Goal: Transaction & Acquisition: Book appointment/travel/reservation

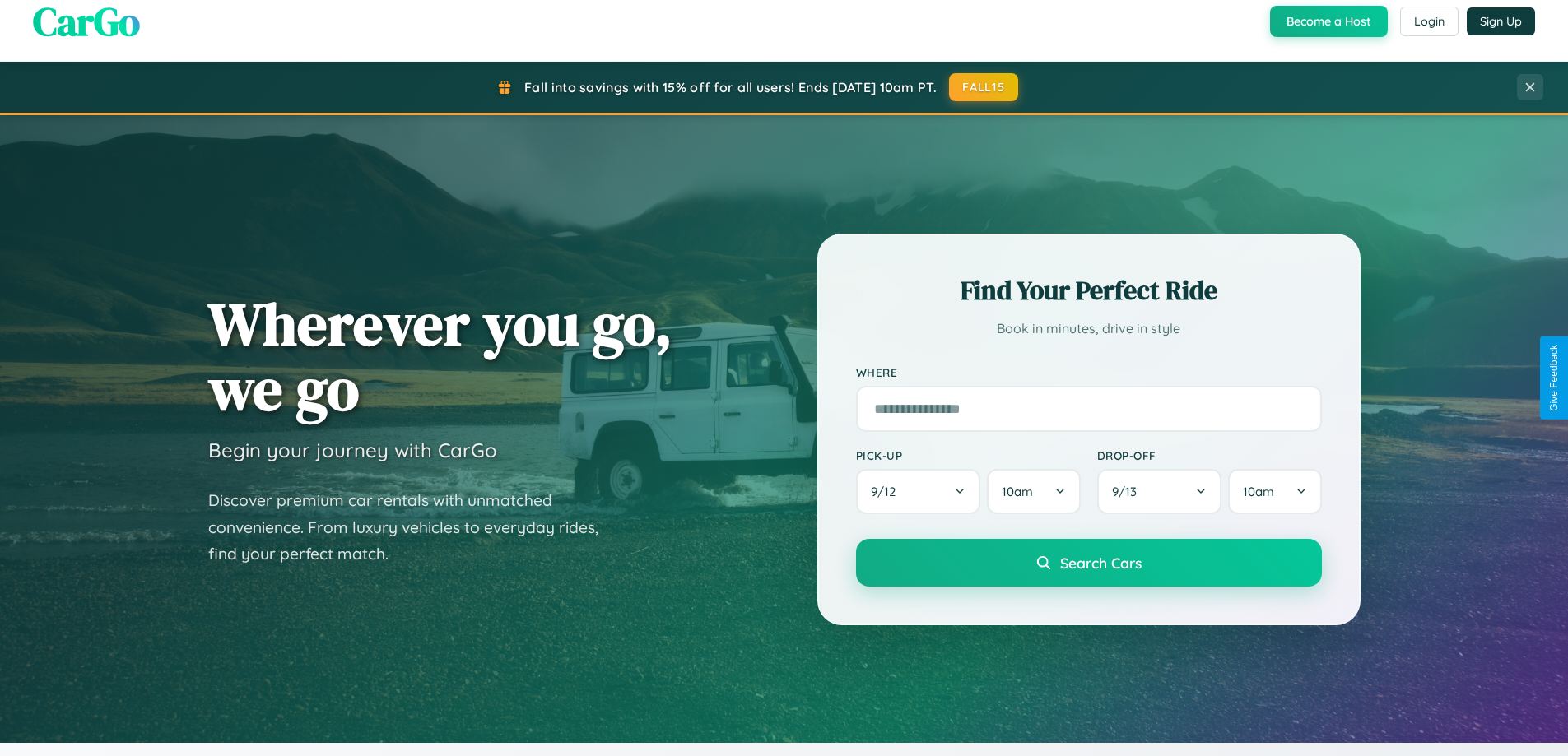
scroll to position [355, 0]
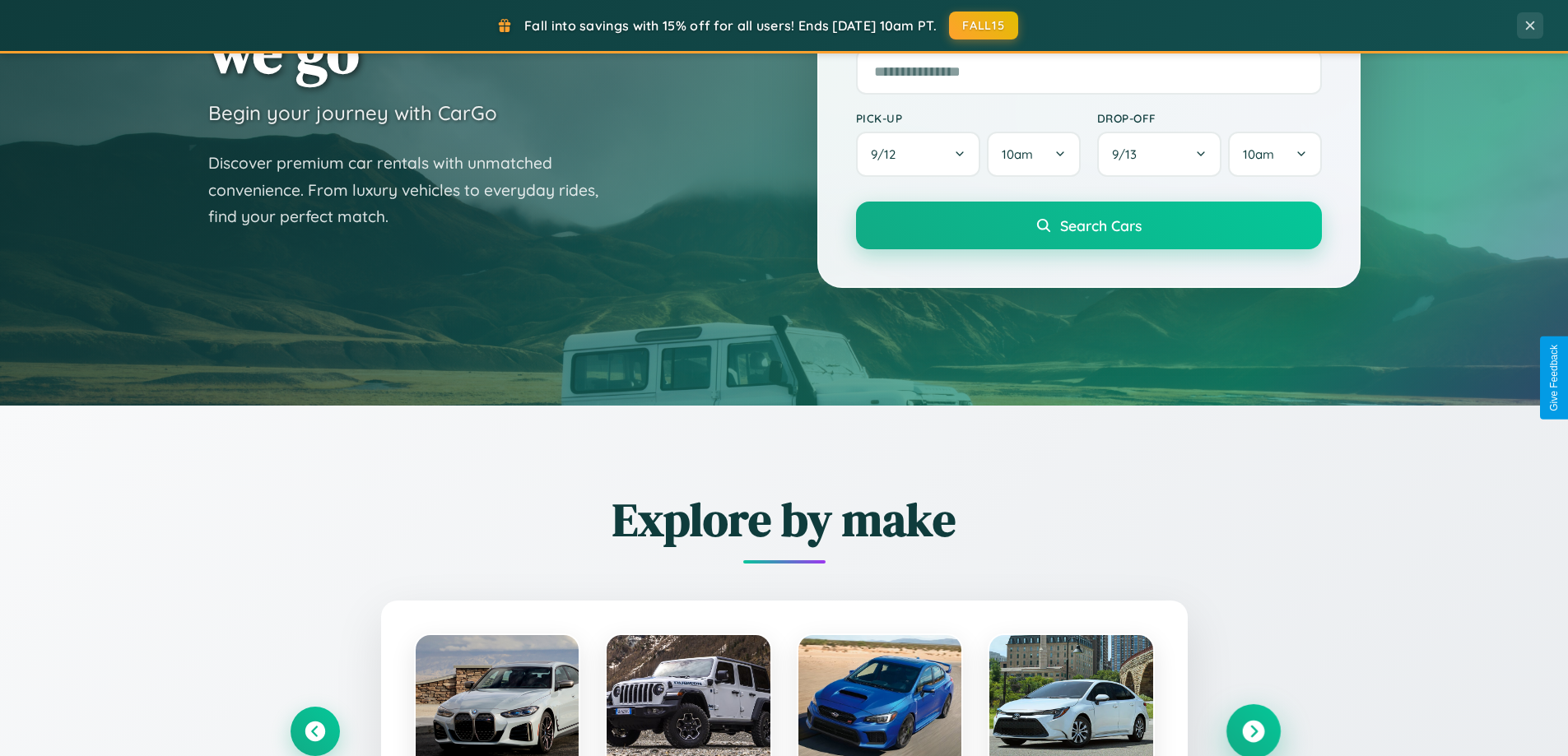
click at [1253, 731] on icon at bounding box center [1253, 732] width 22 height 22
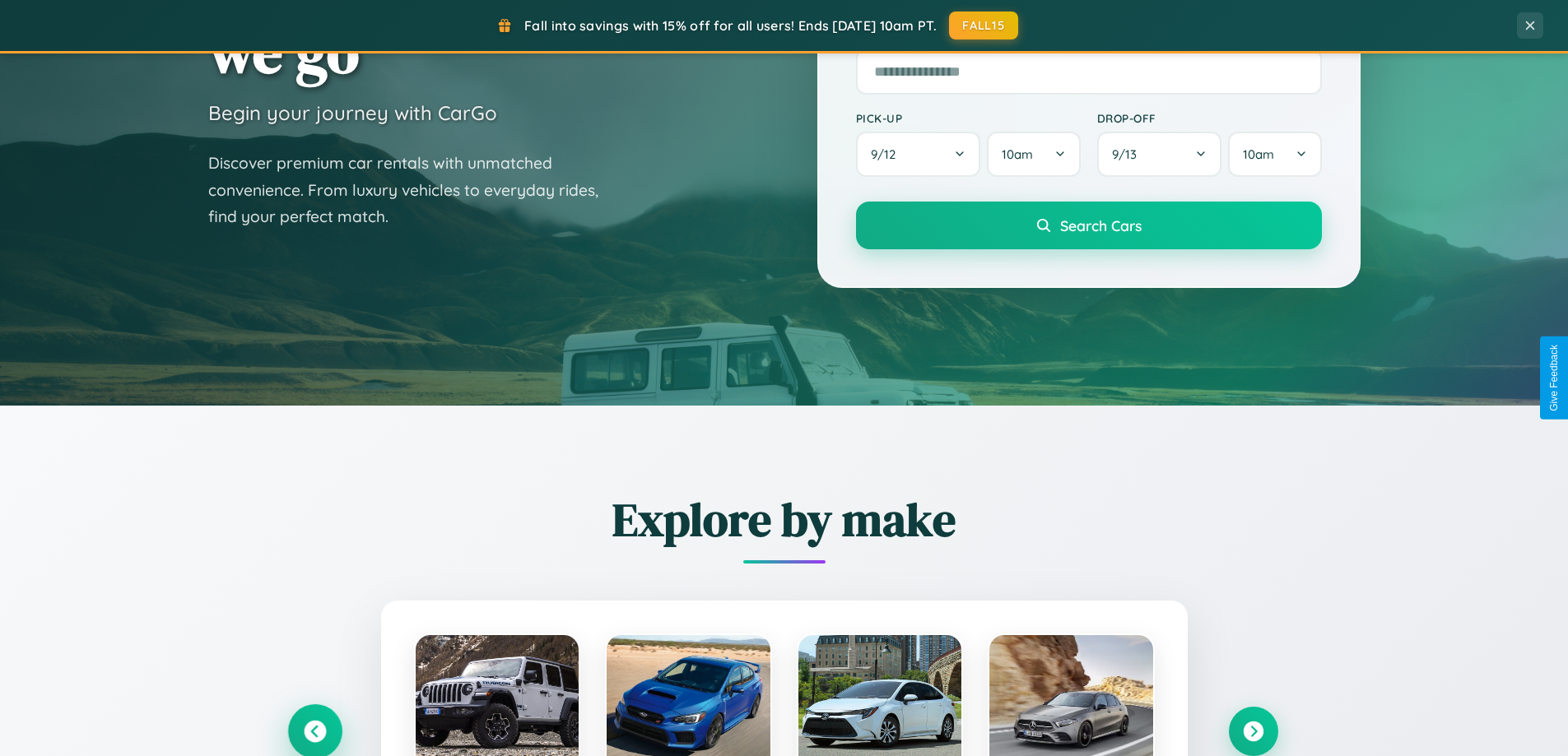
click at [315, 731] on icon at bounding box center [315, 732] width 22 height 22
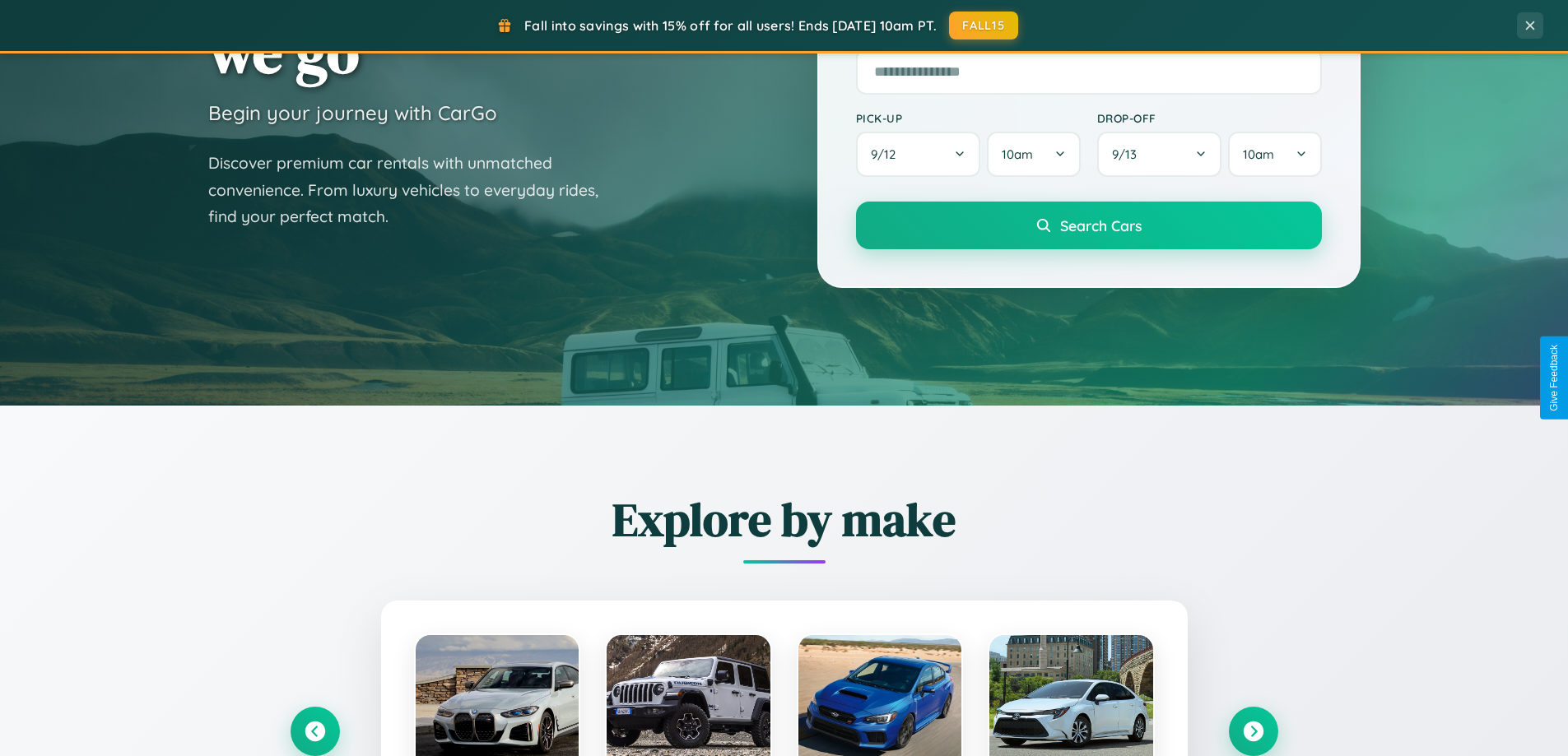
scroll to position [770, 0]
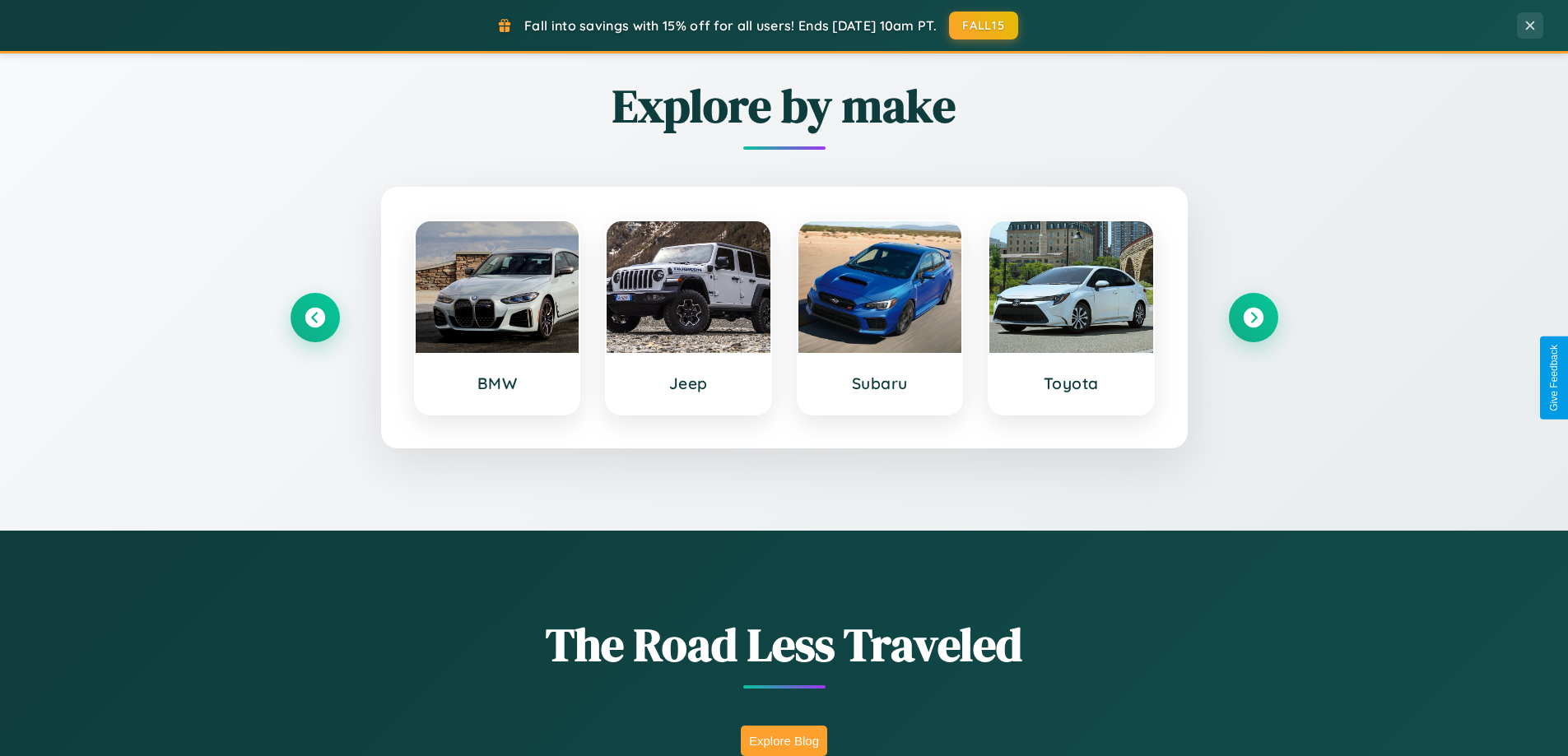
click at [784, 741] on button "Explore Blog" at bounding box center [784, 741] width 86 height 30
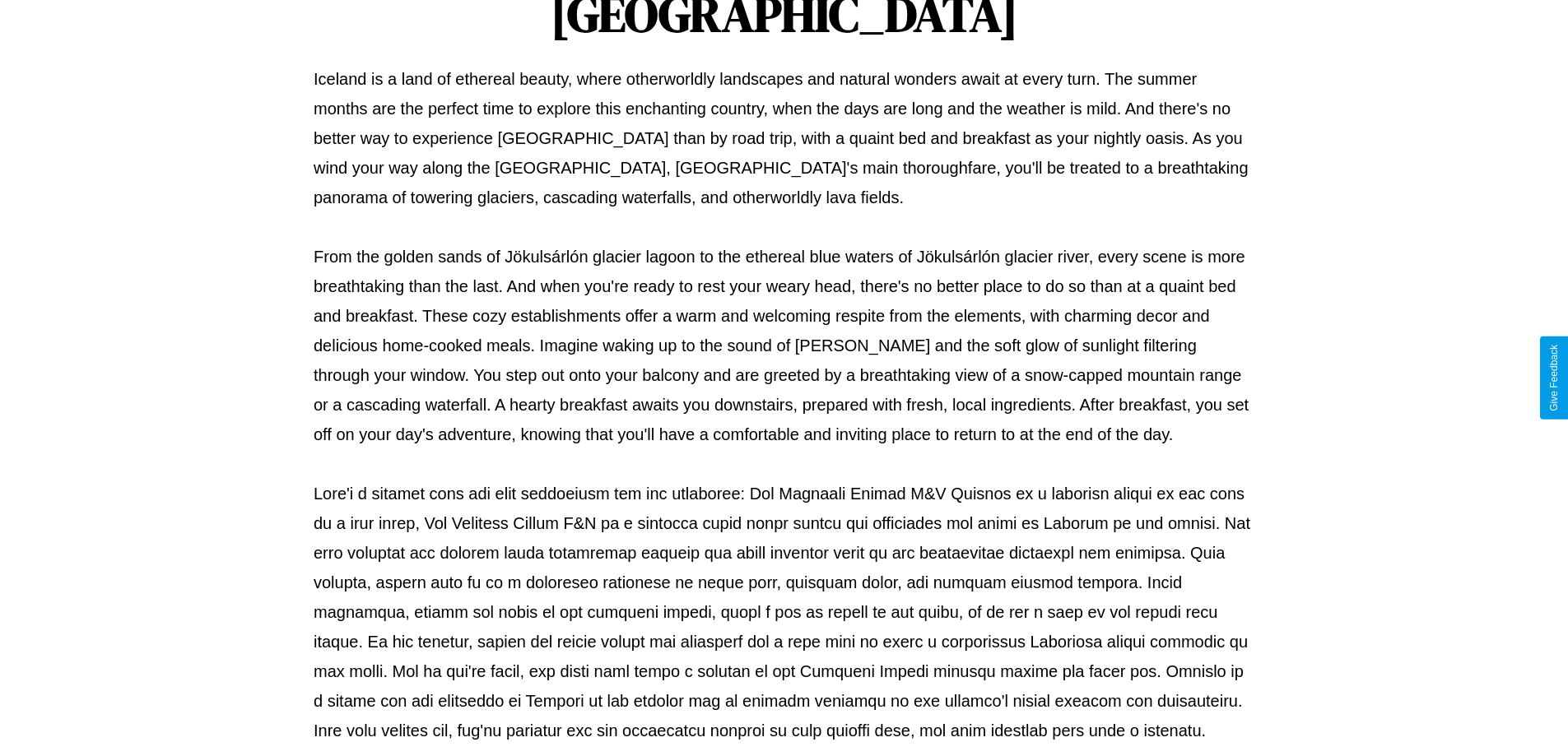
scroll to position [533, 0]
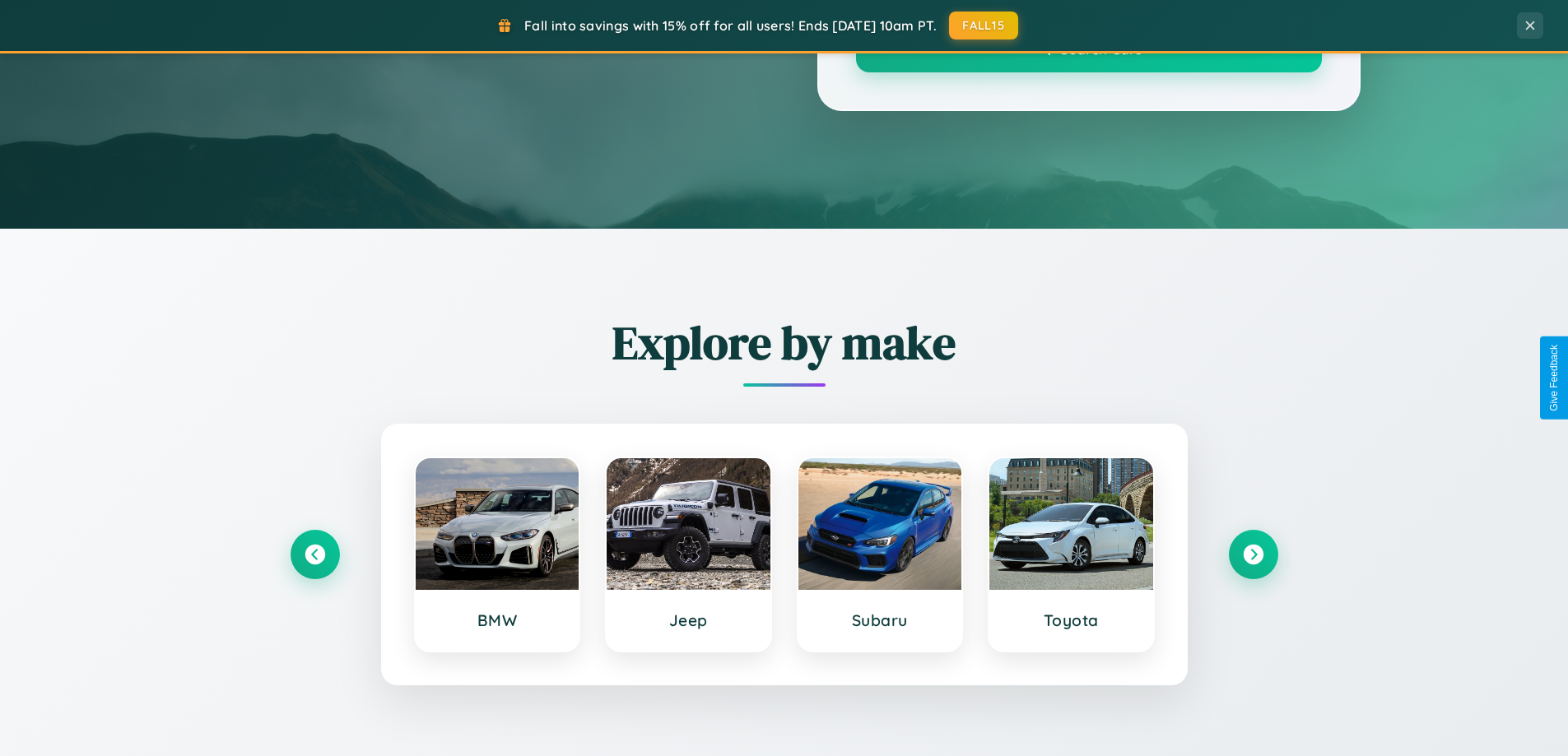
scroll to position [770, 0]
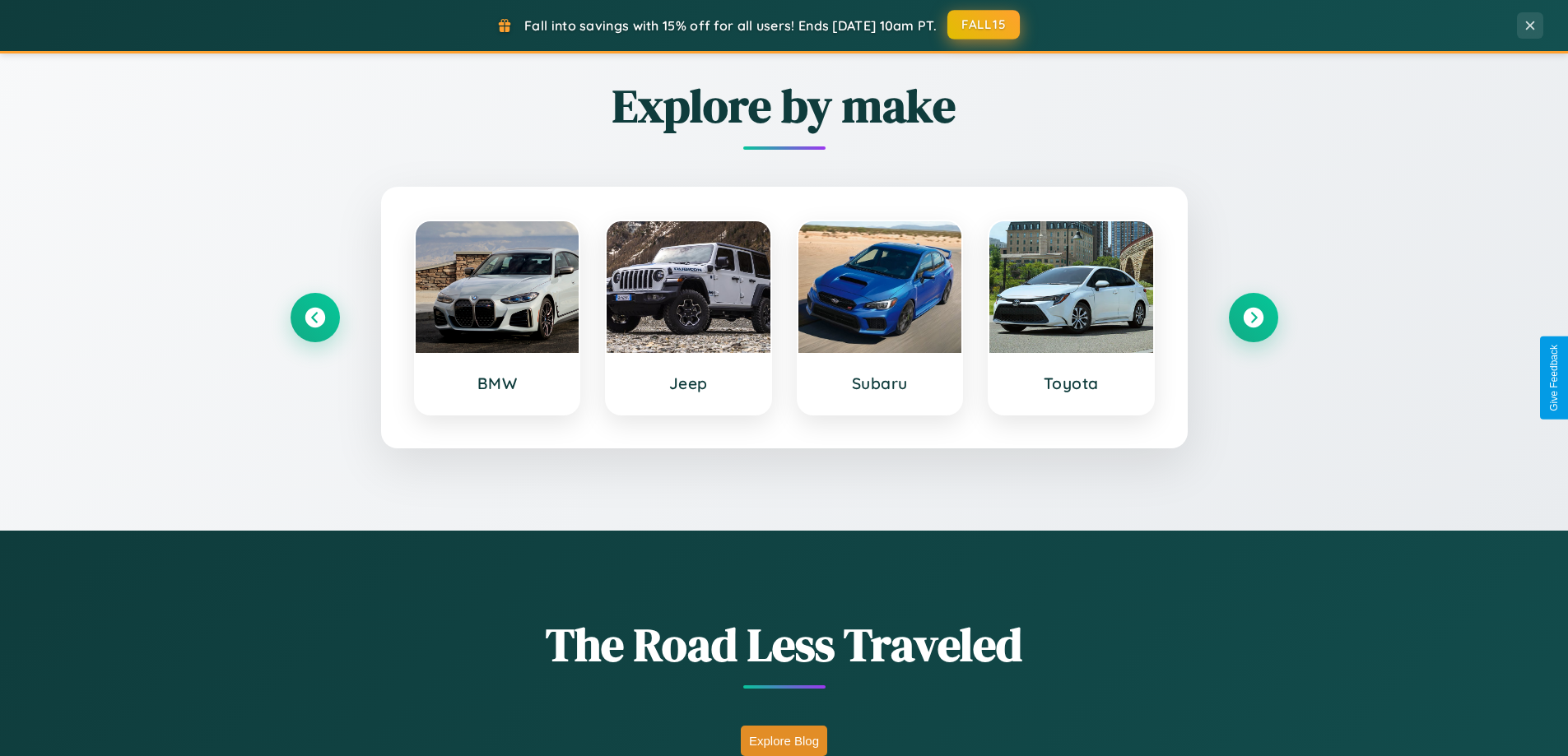
click at [984, 25] on button "FALL15" at bounding box center [984, 25] width 73 height 30
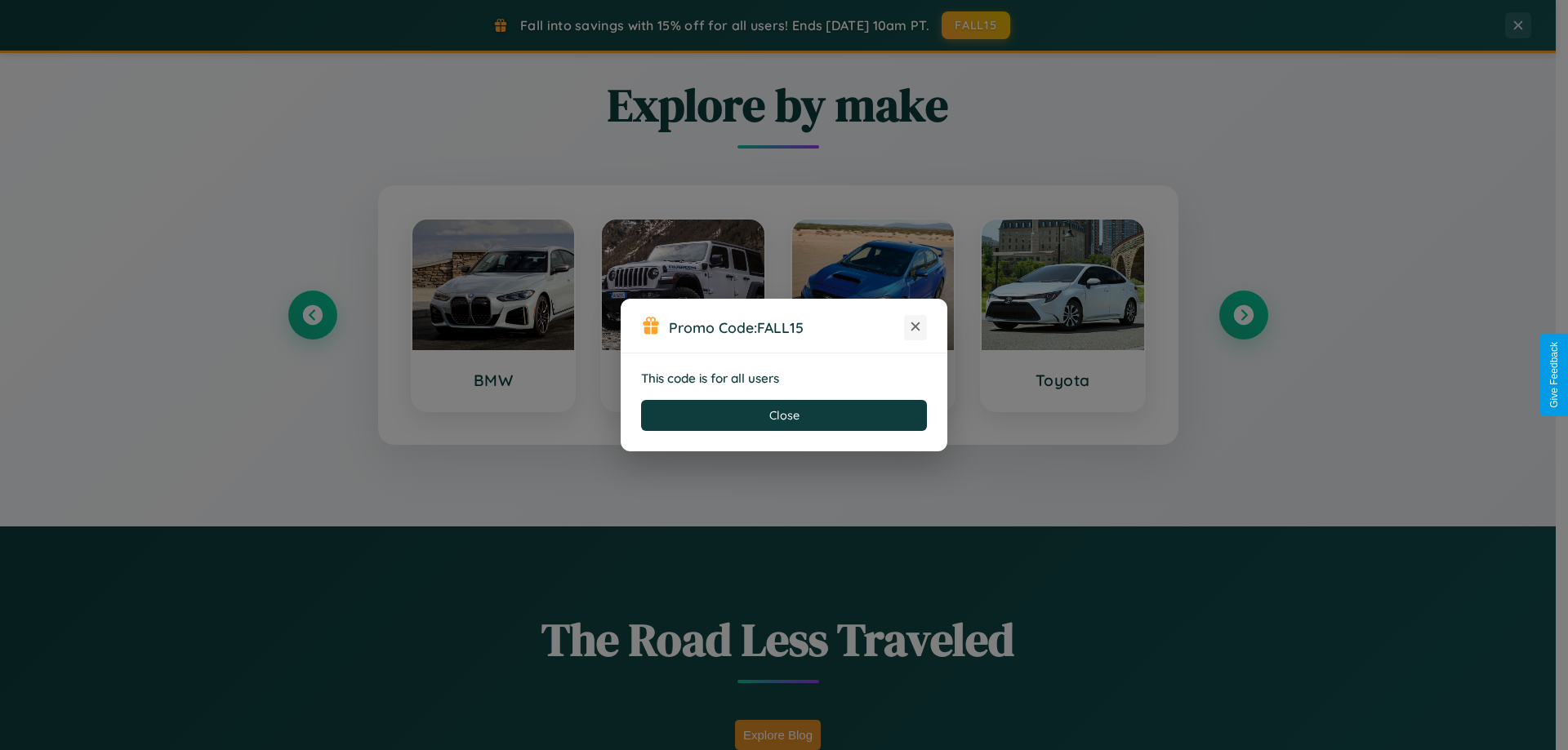
click at [915, 327] on icon at bounding box center [914, 326] width 16 height 16
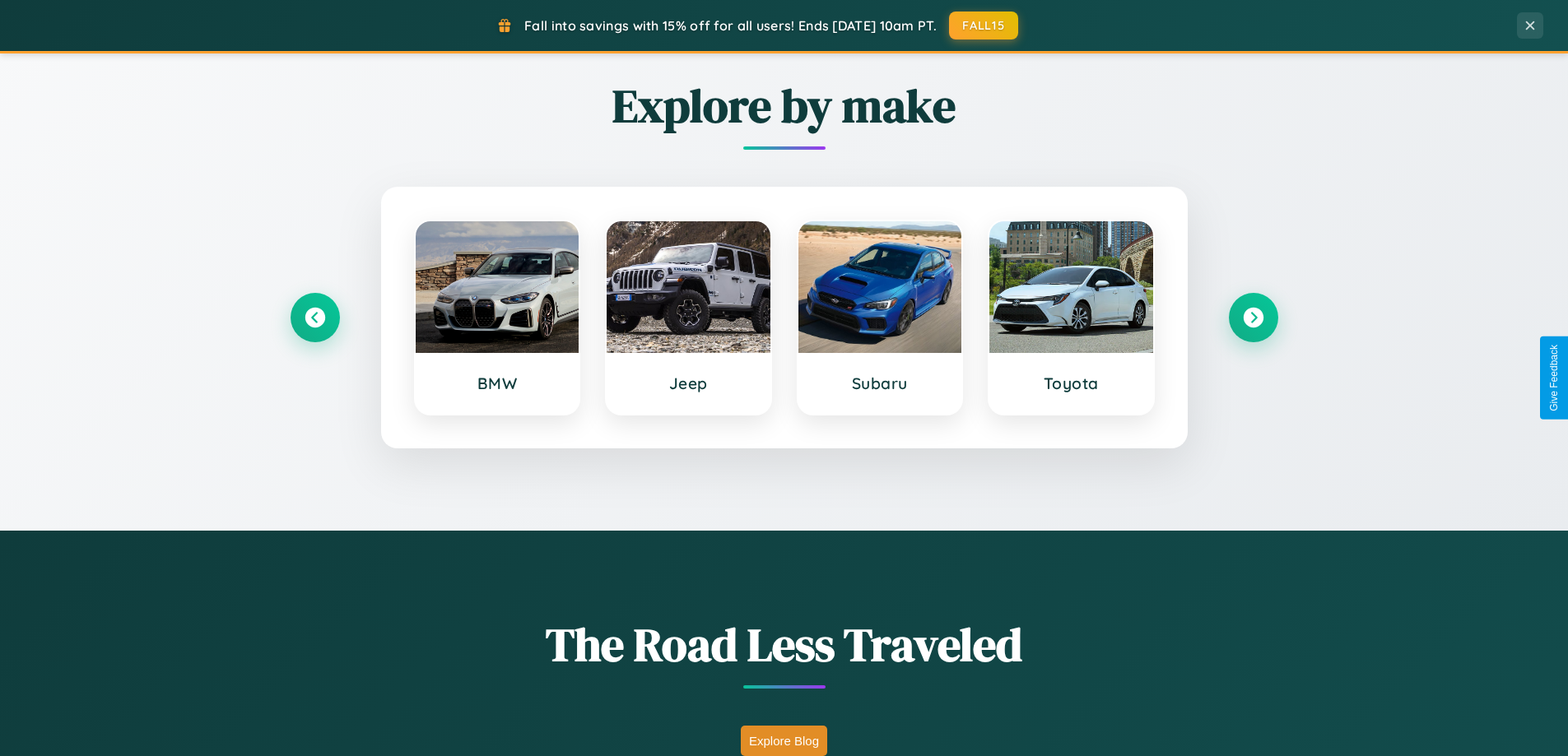
scroll to position [709, 0]
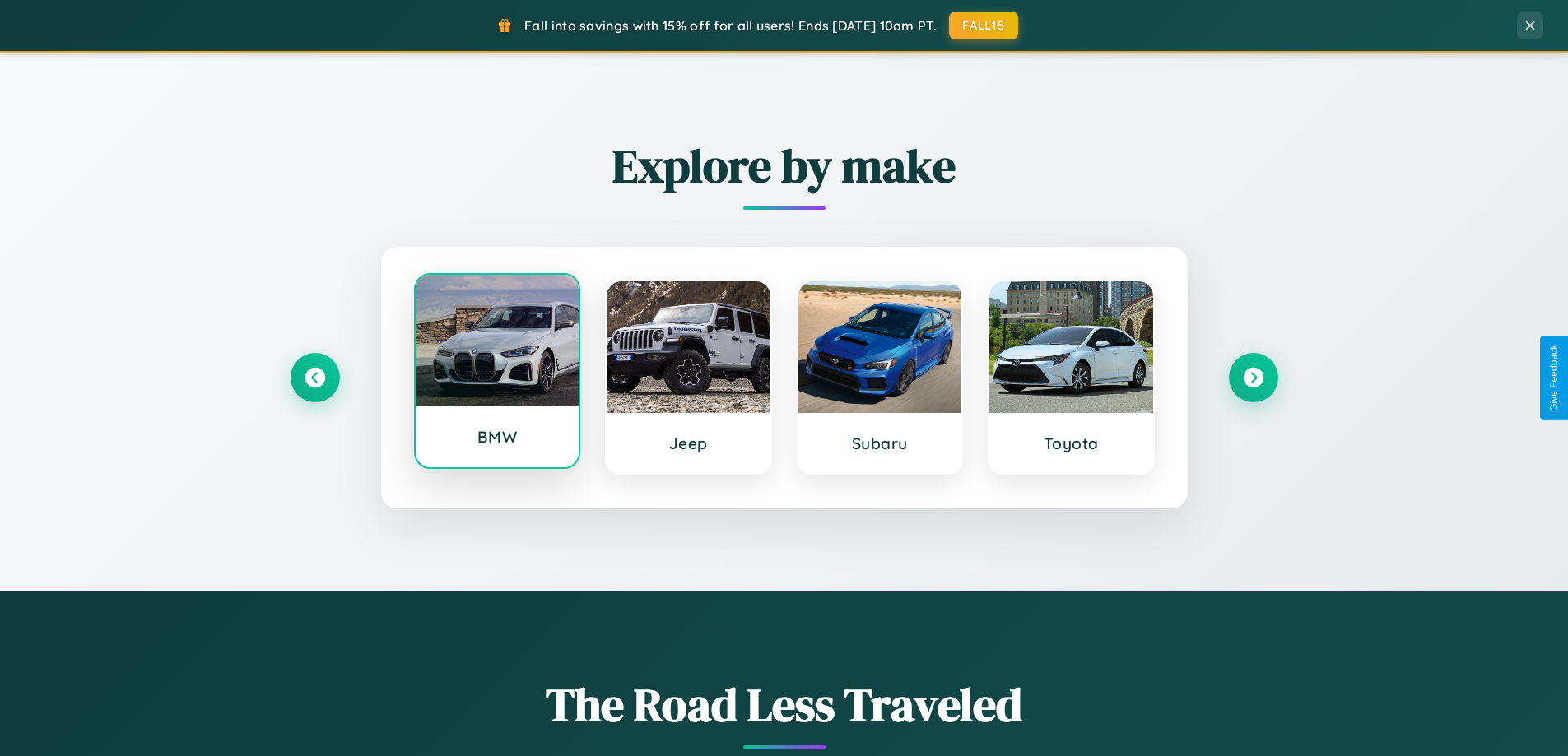
click at [496, 372] on div at bounding box center [497, 341] width 164 height 132
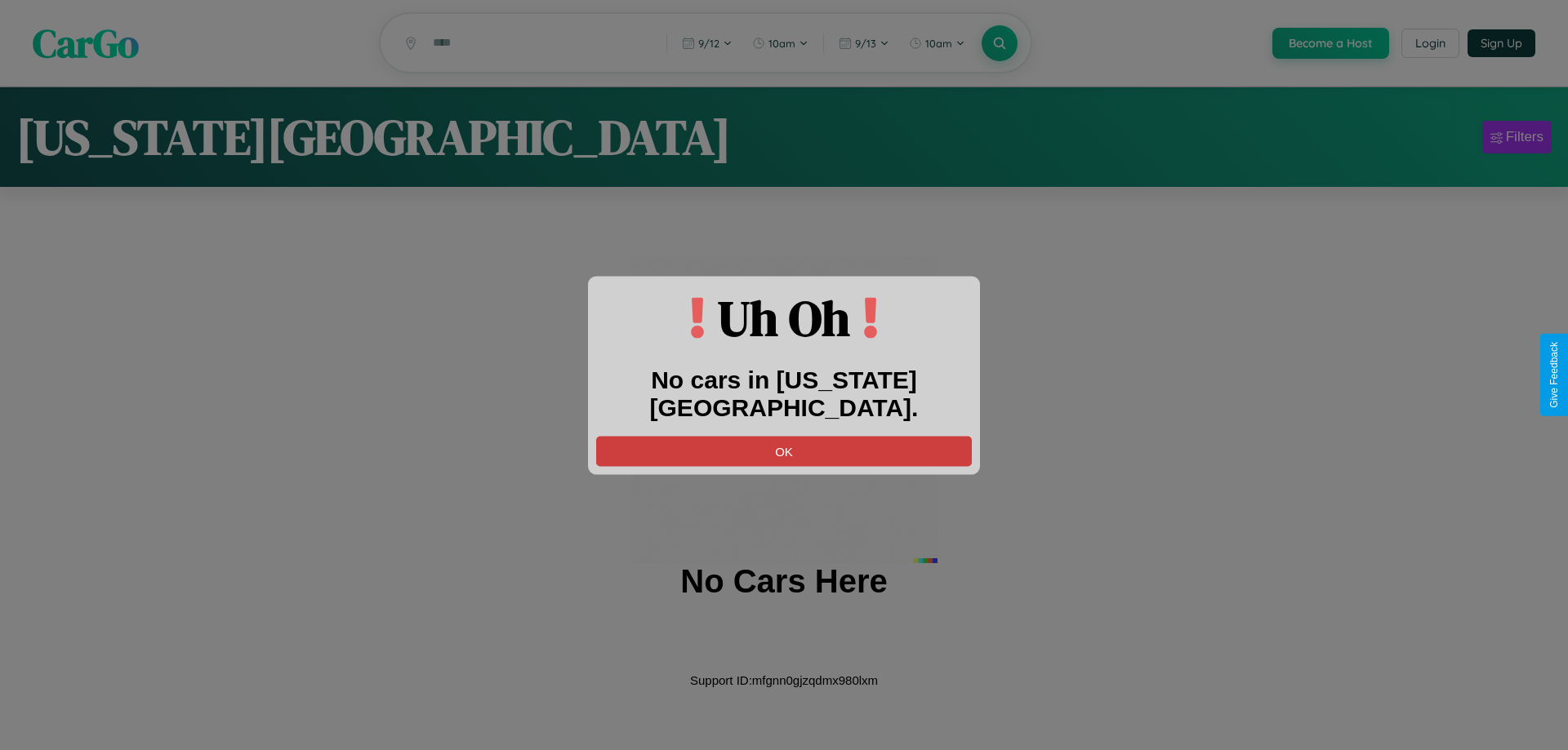
click at [784, 436] on button "OK" at bounding box center [784, 451] width 376 height 30
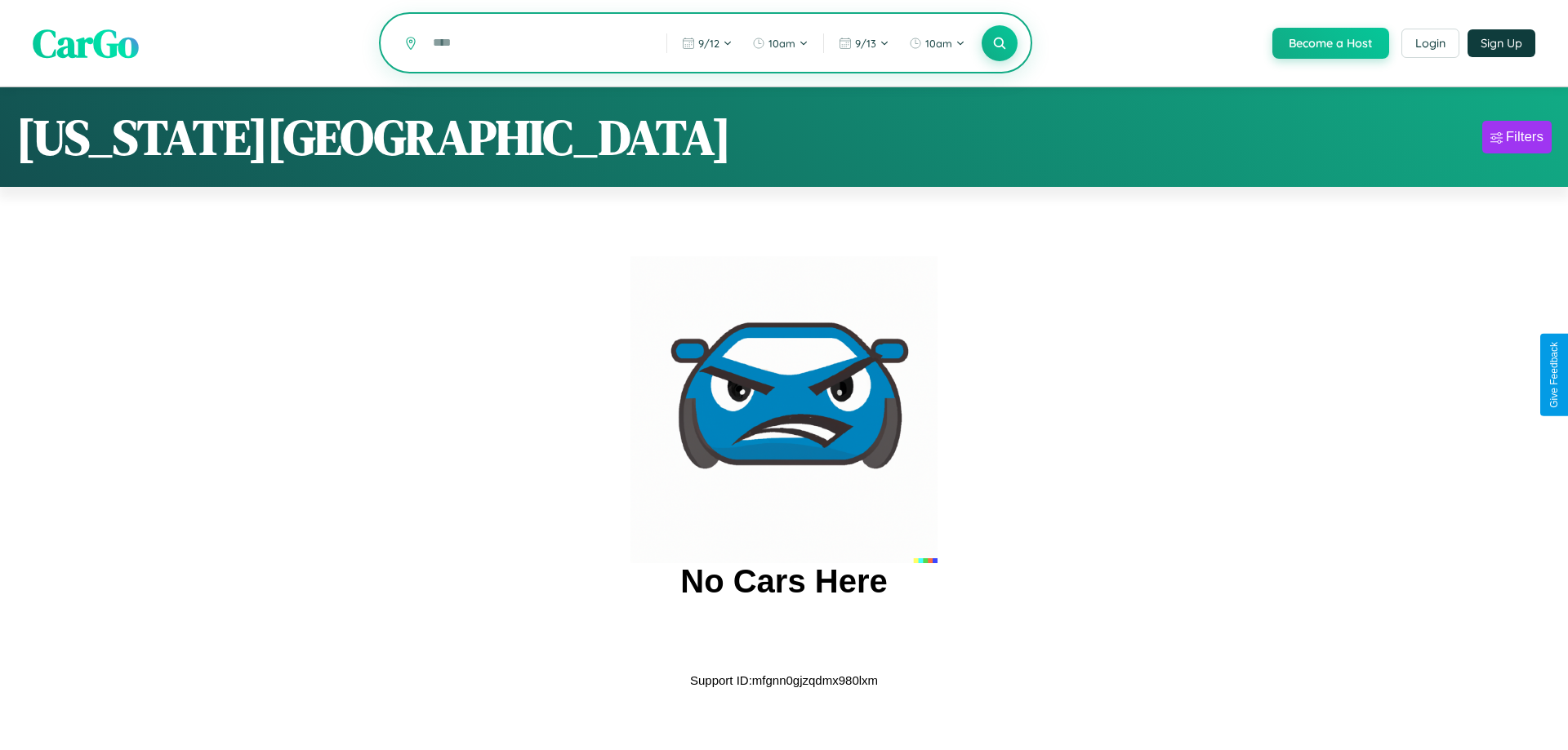
click at [536, 44] on input "text" at bounding box center [537, 43] width 226 height 29
click at [998, 44] on icon at bounding box center [999, 43] width 15 height 15
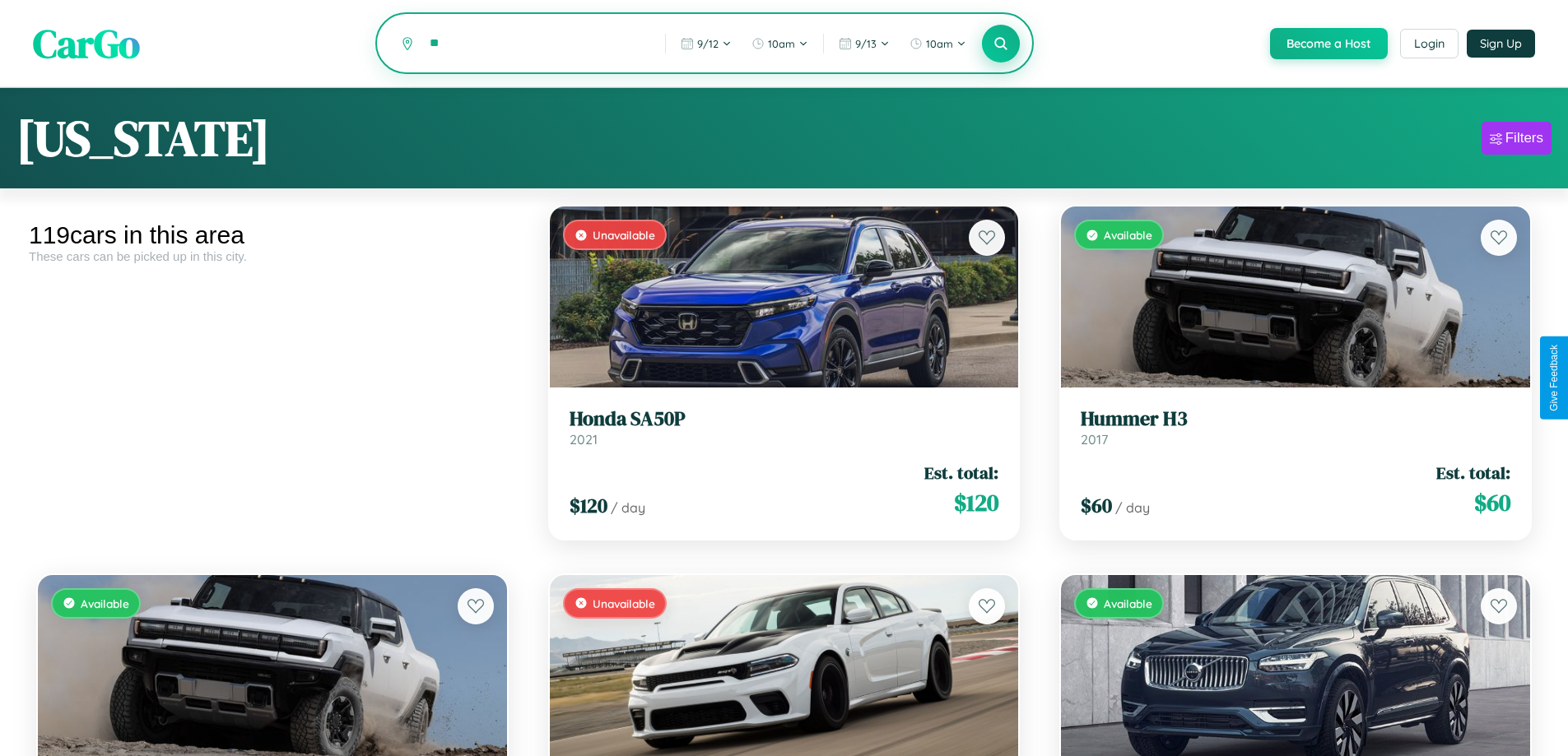
type input "*"
type input "******"
click at [1000, 45] on icon at bounding box center [1001, 43] width 15 height 15
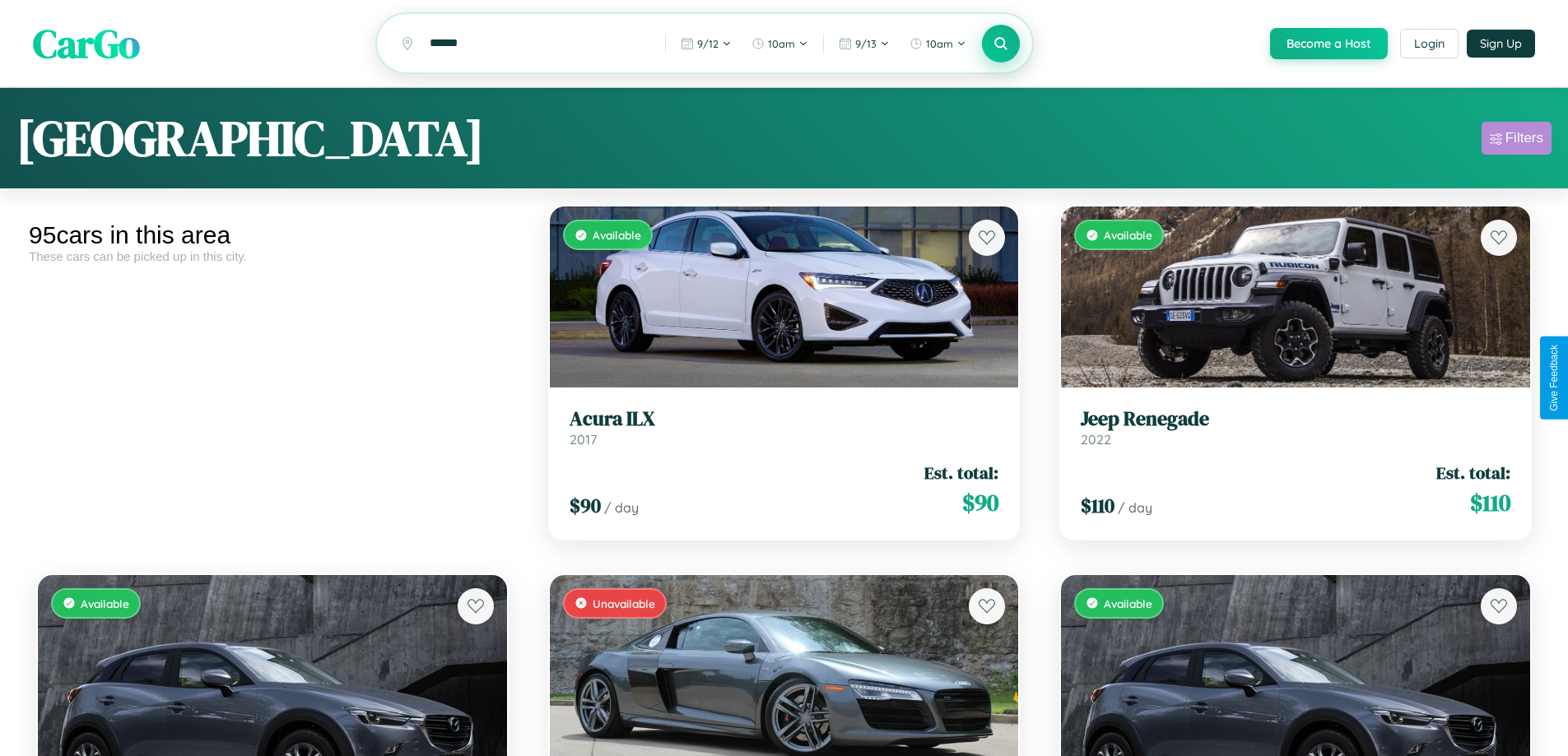
click at [1516, 140] on div "Filters" at bounding box center [1524, 138] width 38 height 16
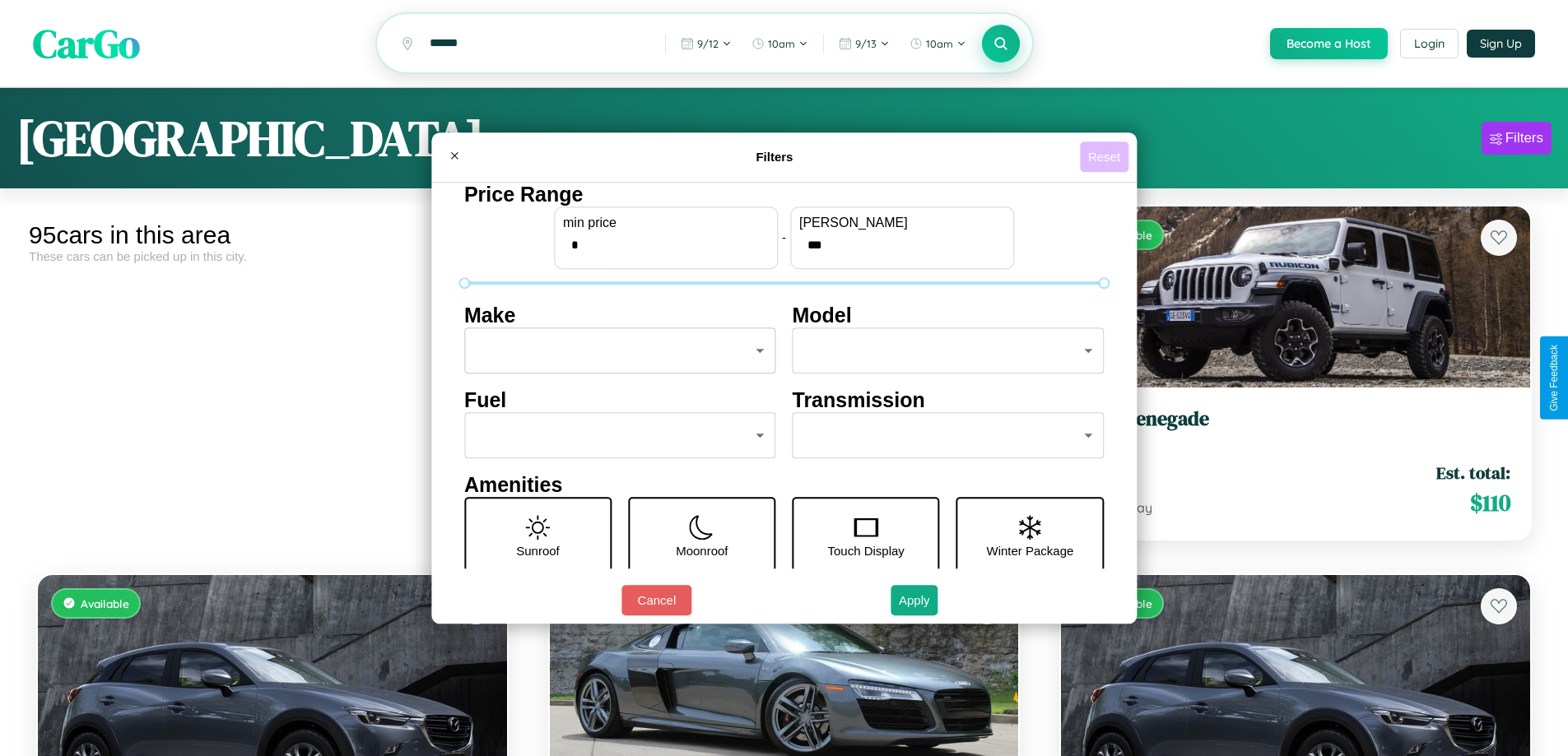
click at [1106, 156] on button "Reset" at bounding box center [1104, 156] width 48 height 30
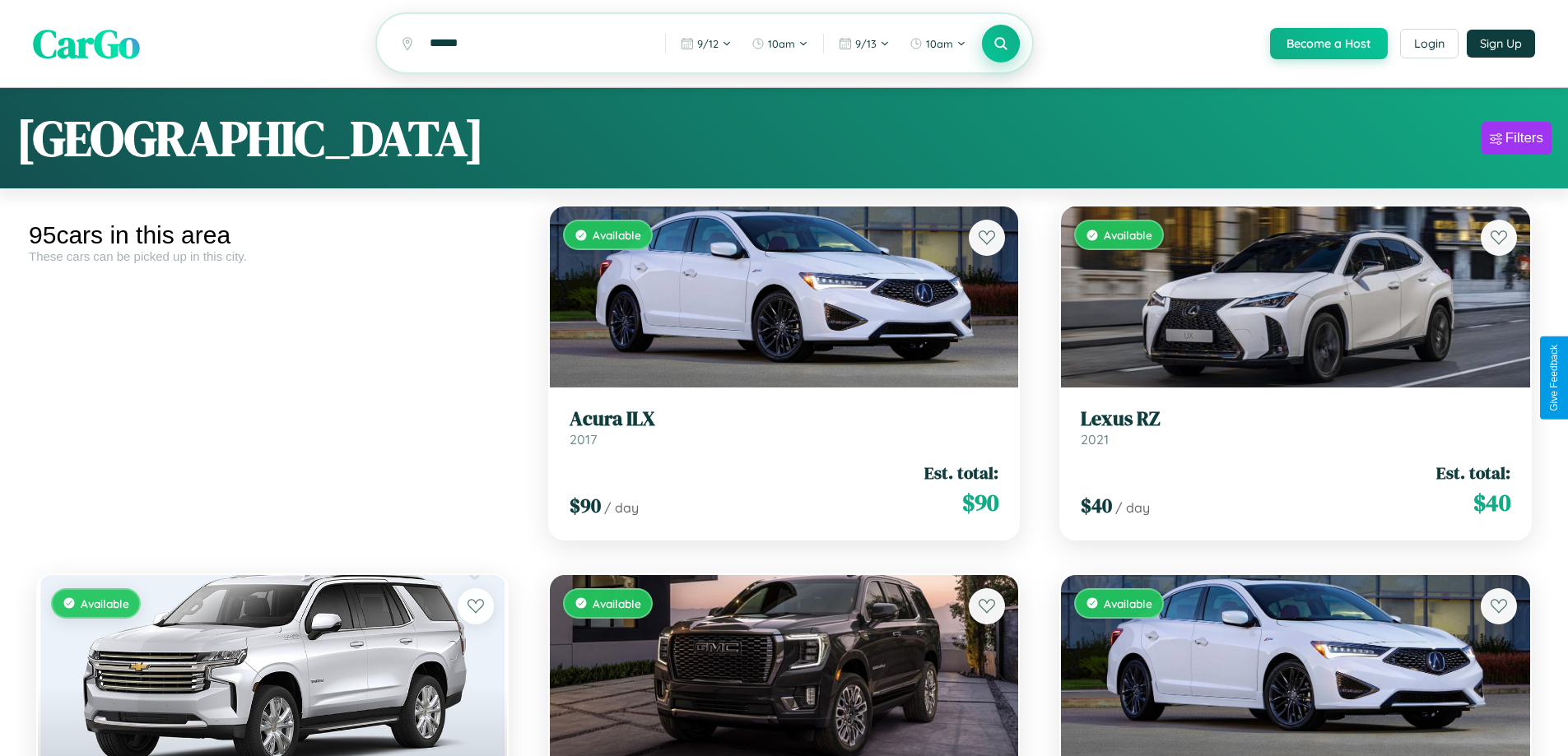
scroll to position [5022, 0]
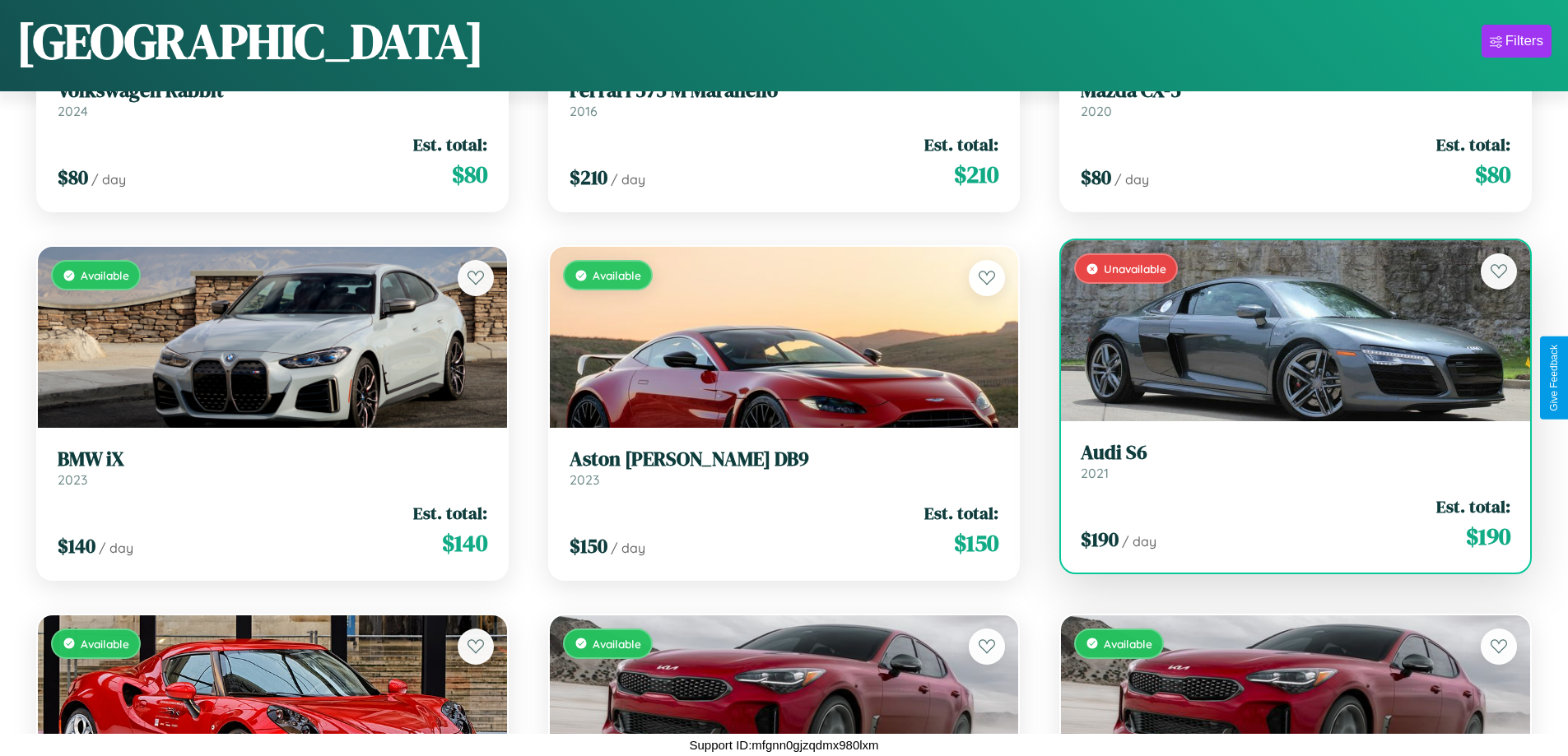
click at [1285, 468] on link "Audi S6 2021" at bounding box center [1296, 462] width 430 height 41
